Goal: Task Accomplishment & Management: Use online tool/utility

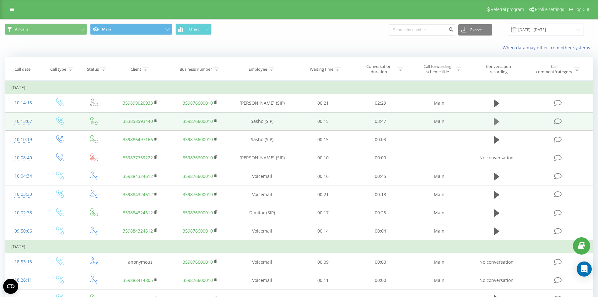
click at [495, 122] on icon at bounding box center [497, 122] width 6 height 8
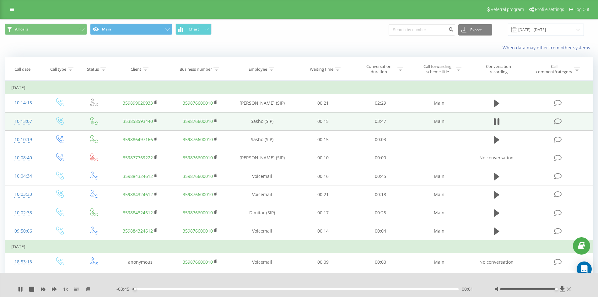
drag, startPoint x: 528, startPoint y: 289, endPoint x: 567, endPoint y: 289, distance: 38.6
click at [567, 289] on div at bounding box center [534, 289] width 78 height 6
click at [318, 289] on div "00:04" at bounding box center [296, 289] width 327 height 2
click at [357, 289] on div "02:27" at bounding box center [296, 289] width 327 height 2
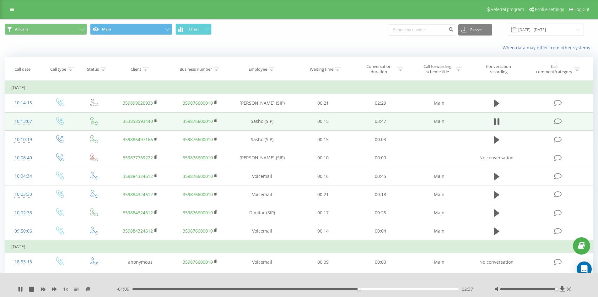
click at [364, 289] on div "02:37" at bounding box center [296, 289] width 327 height 2
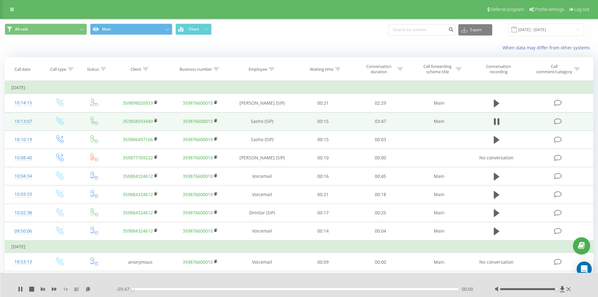
click at [372, 289] on div "00:00" at bounding box center [296, 289] width 327 height 2
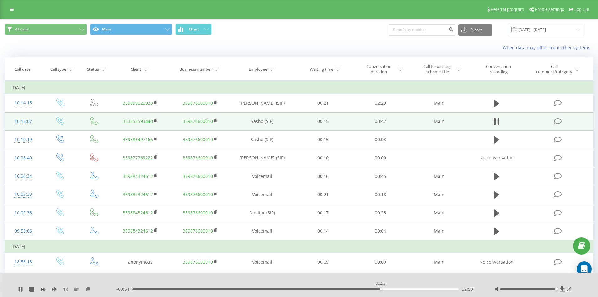
click at [381, 289] on div "02:53" at bounding box center [296, 289] width 327 height 2
click at [394, 290] on div "- 00:53 02:54 02:54" at bounding box center [298, 289] width 363 height 6
drag, startPoint x: 401, startPoint y: 289, endPoint x: 406, endPoint y: 289, distance: 5.0
click at [402, 289] on div "03:08" at bounding box center [296, 289] width 327 height 2
drag, startPoint x: 580, startPoint y: 10, endPoint x: 516, endPoint y: 8, distance: 64.4
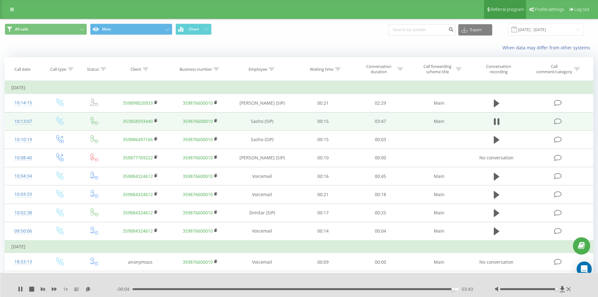
click at [580, 10] on span "Log Out" at bounding box center [582, 9] width 15 height 5
